Goal: Task Accomplishment & Management: Use online tool/utility

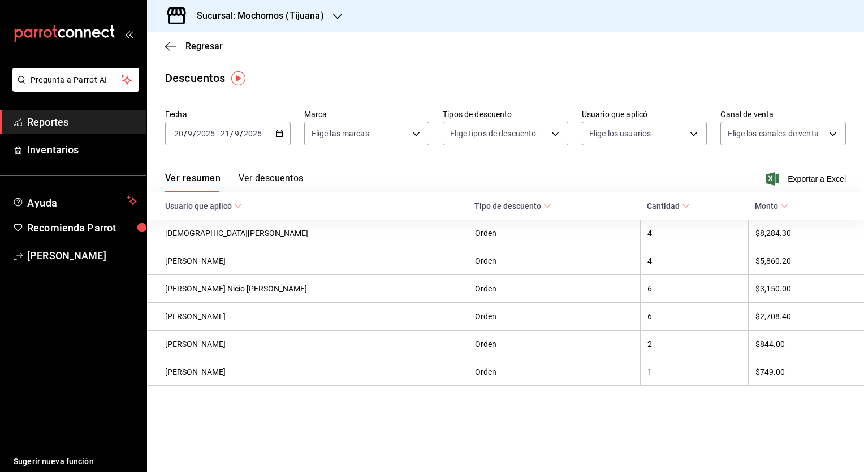
click at [77, 123] on span "Reportes" at bounding box center [82, 121] width 110 height 15
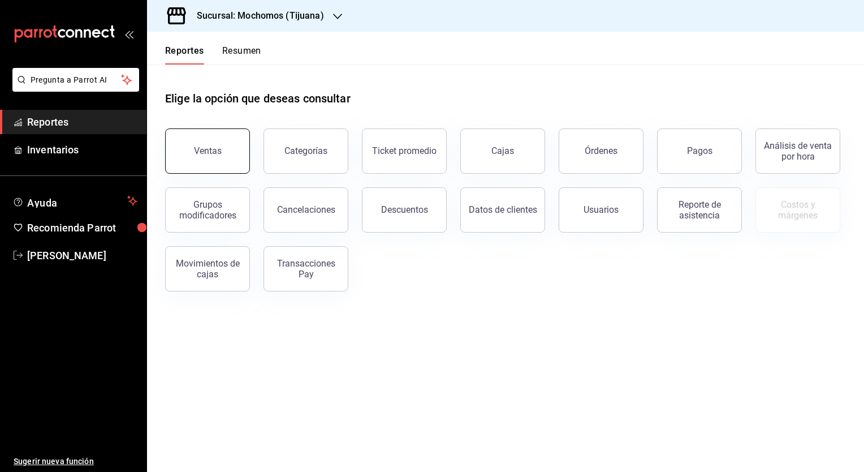
click at [211, 146] on div "Ventas" at bounding box center [208, 150] width 28 height 11
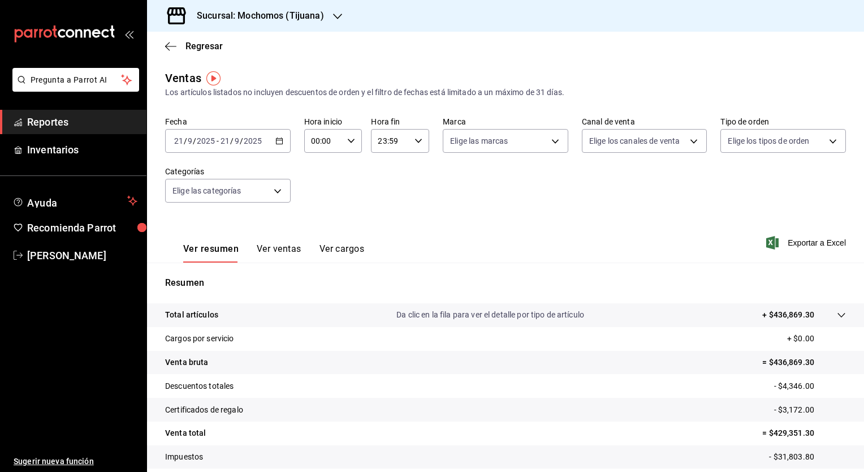
click at [275, 138] on icon "button" at bounding box center [279, 141] width 8 height 8
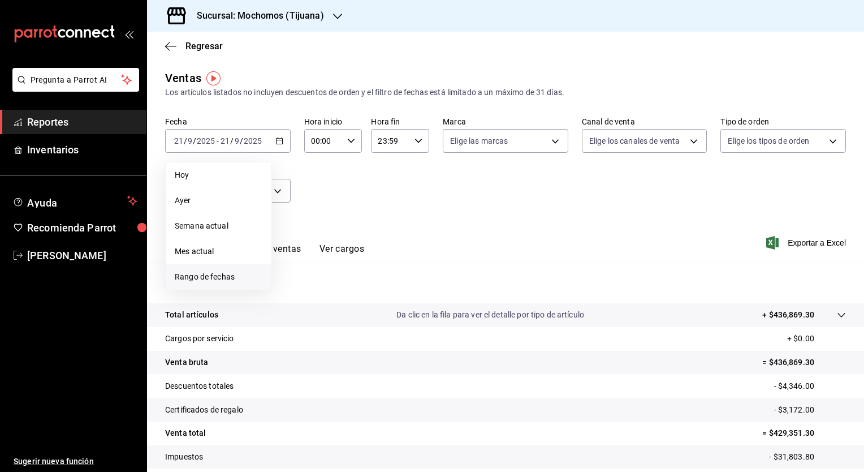
click at [209, 281] on span "Rango de fechas" at bounding box center [219, 277] width 88 height 12
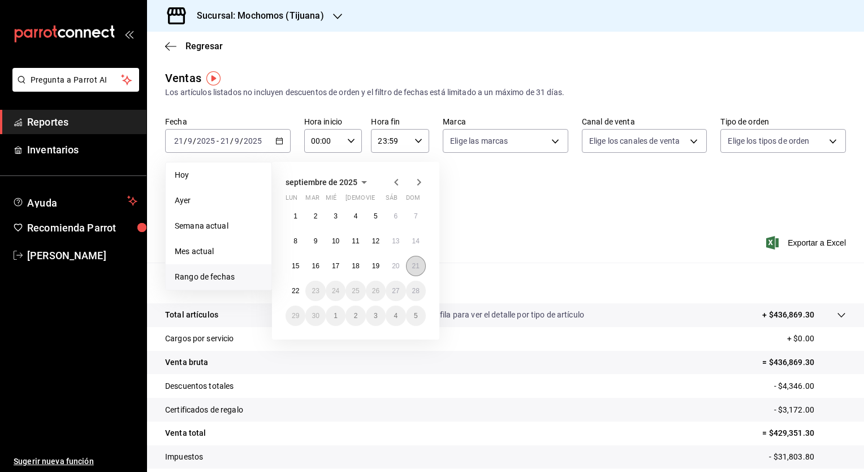
click at [416, 266] on abbr "21" at bounding box center [415, 266] width 7 height 8
click at [290, 287] on button "22" at bounding box center [296, 291] width 20 height 20
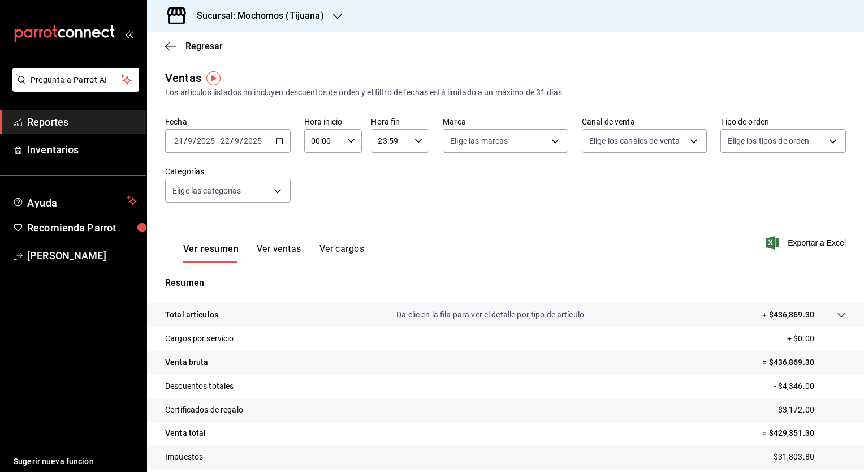
click at [350, 140] on icon "button" at bounding box center [351, 141] width 8 height 8
click at [318, 219] on button "02" at bounding box center [317, 224] width 24 height 23
type input "02:00"
click at [804, 240] on div at bounding box center [432, 236] width 864 height 472
click at [794, 240] on span "Exportar a Excel" at bounding box center [807, 243] width 77 height 14
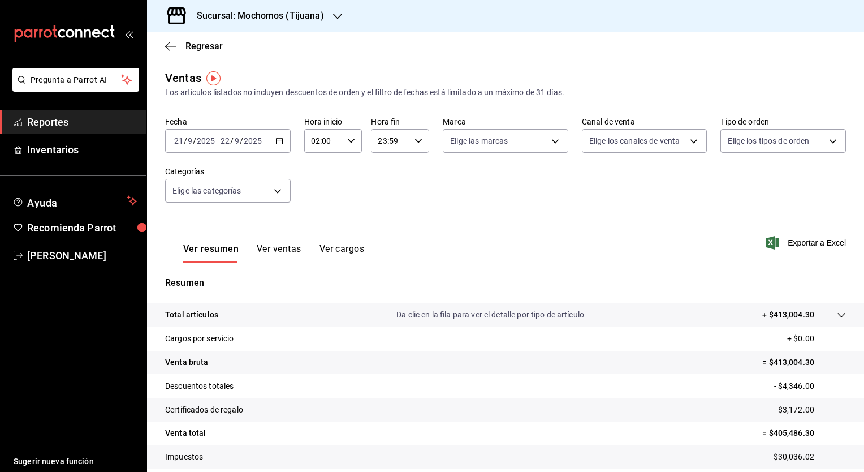
click at [83, 119] on span "Reportes" at bounding box center [82, 121] width 110 height 15
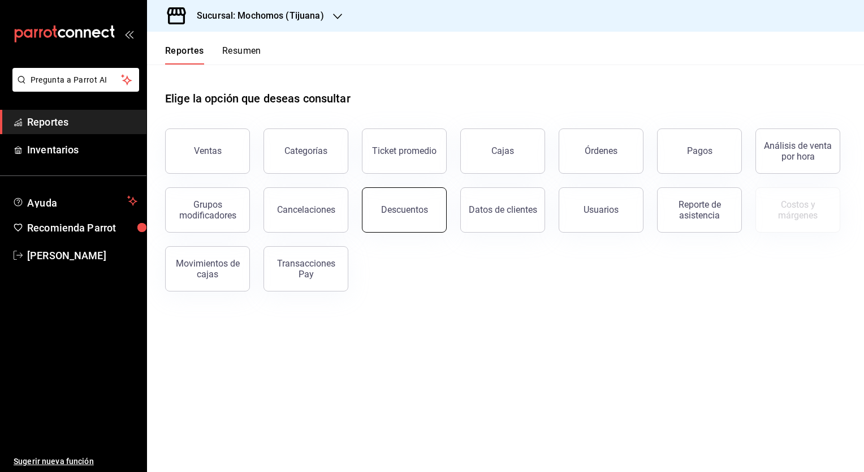
click at [393, 212] on div "Descuentos" at bounding box center [404, 209] width 47 height 11
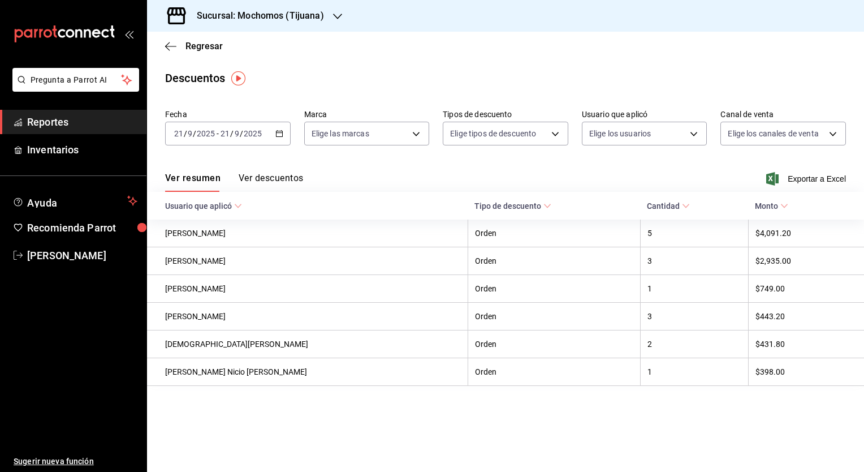
click at [275, 135] on icon "button" at bounding box center [279, 134] width 8 height 8
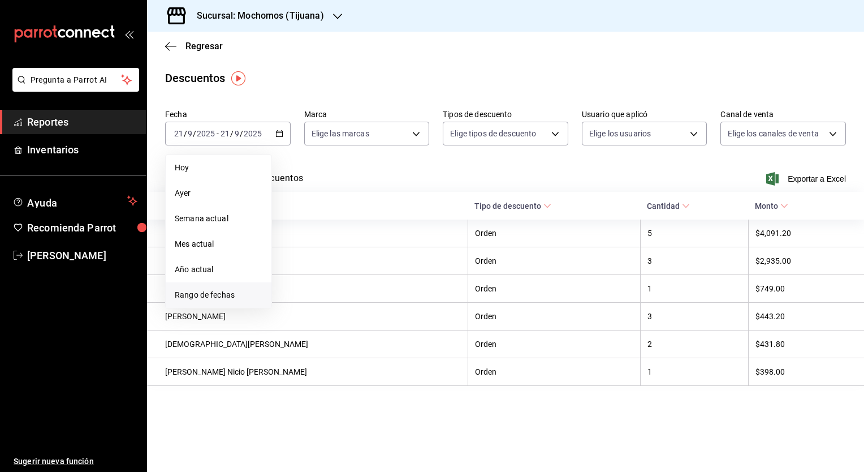
click at [214, 291] on span "Rango de fechas" at bounding box center [219, 295] width 88 height 12
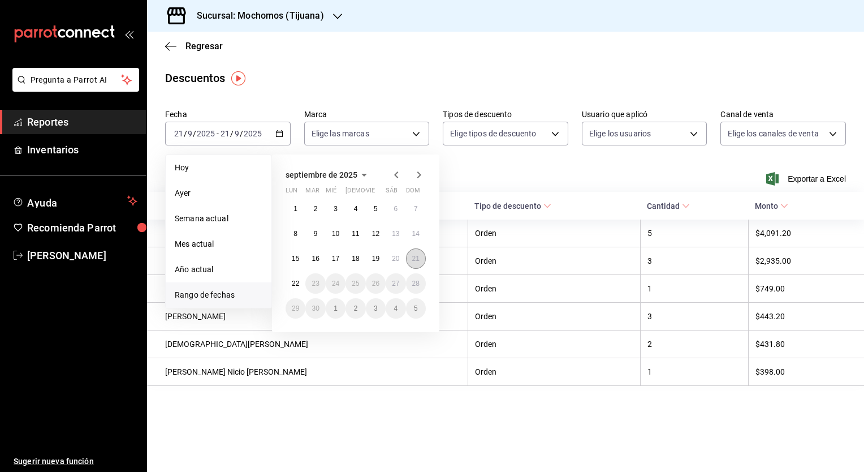
click at [415, 262] on button "21" at bounding box center [416, 258] width 20 height 20
click at [296, 285] on abbr "22" at bounding box center [295, 283] width 7 height 8
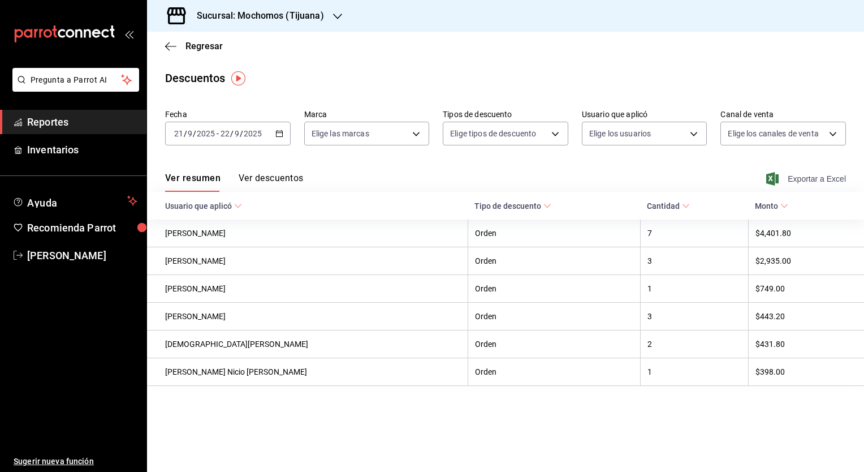
click at [827, 174] on span "Exportar a Excel" at bounding box center [807, 179] width 77 height 14
click at [69, 123] on span "Reportes" at bounding box center [82, 121] width 110 height 15
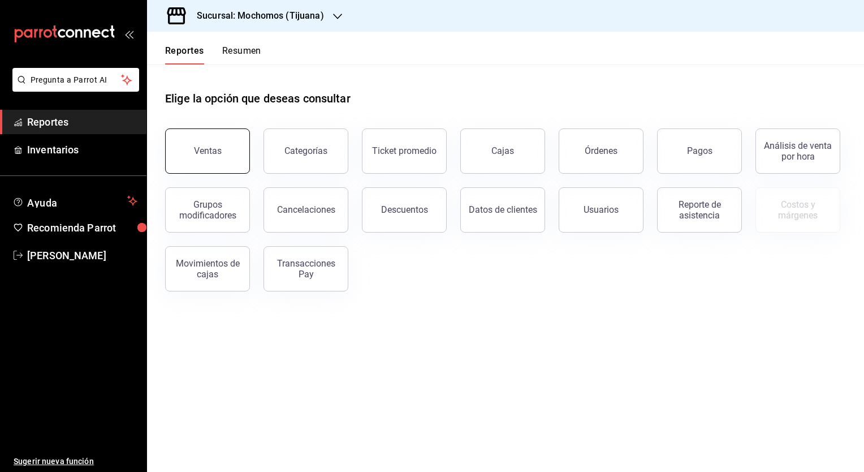
click at [212, 157] on button "Ventas" at bounding box center [207, 150] width 85 height 45
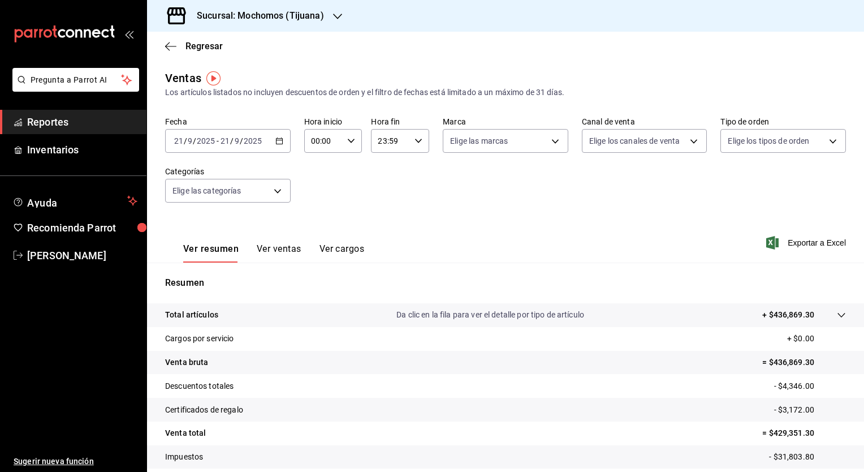
click at [282, 145] on div "[DATE] [DATE] - [DATE] [DATE]" at bounding box center [228, 141] width 126 height 24
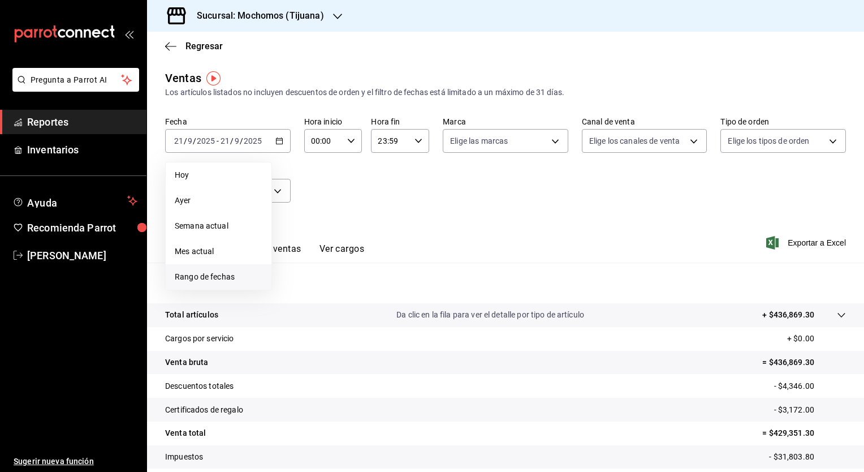
click at [212, 279] on span "Rango de fechas" at bounding box center [219, 277] width 88 height 12
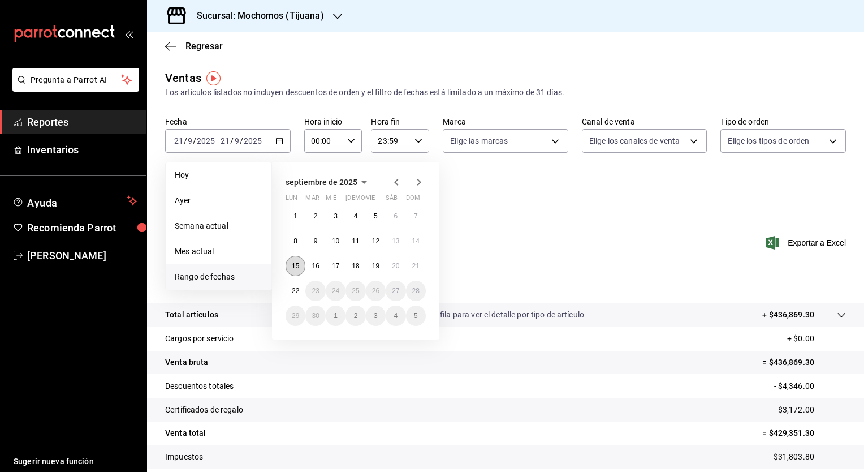
click at [299, 266] on abbr "15" at bounding box center [295, 266] width 7 height 8
drag, startPoint x: 299, startPoint y: 266, endPoint x: 296, endPoint y: 291, distance: 24.4
click at [296, 291] on div "1 2 3 4 5 6 7 8 9 10 11 12 13 14 15 16 17 18 19 20 21 22 23 24 25 26 27 28 29 3…" at bounding box center [356, 266] width 140 height 120
click at [296, 291] on abbr "22" at bounding box center [295, 291] width 7 height 8
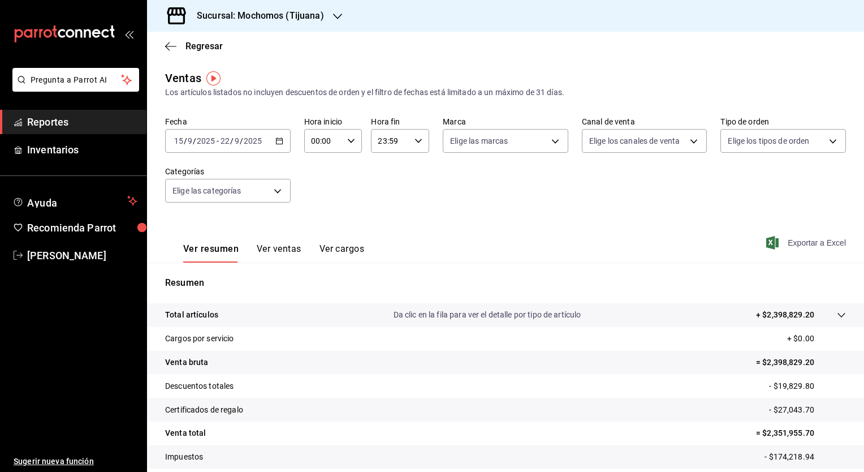
click at [785, 239] on span "Exportar a Excel" at bounding box center [807, 243] width 77 height 14
